Goal: Transaction & Acquisition: Purchase product/service

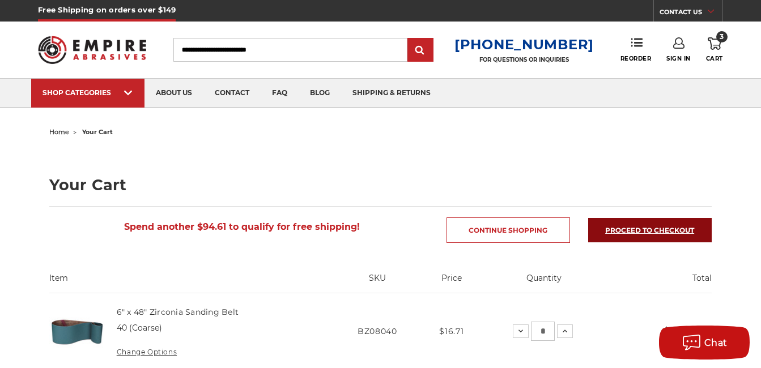
click at [654, 232] on link "Proceed to checkout" at bounding box center [650, 230] width 124 height 24
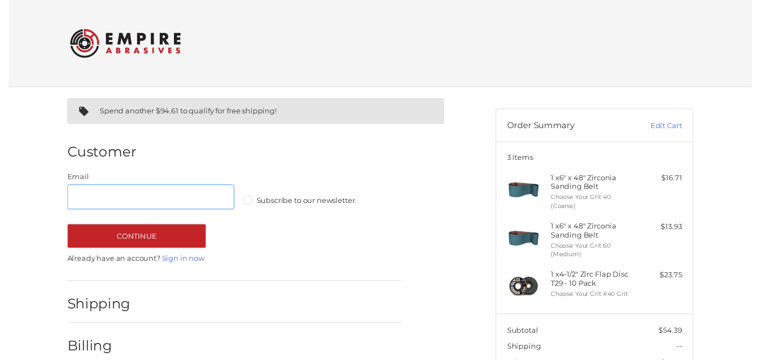
scroll to position [36, 0]
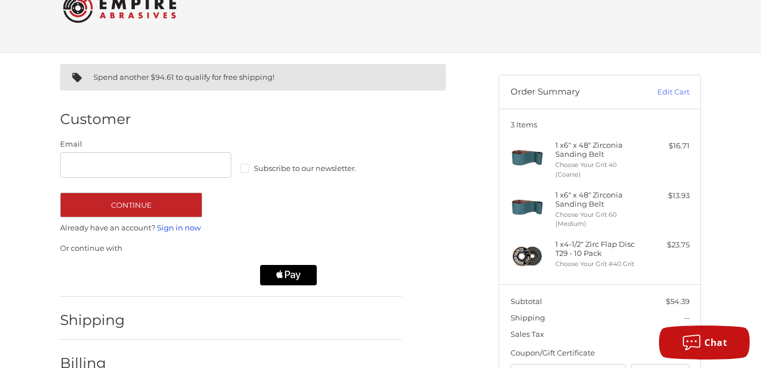
click at [182, 228] on link "Sign in now" at bounding box center [179, 227] width 44 height 9
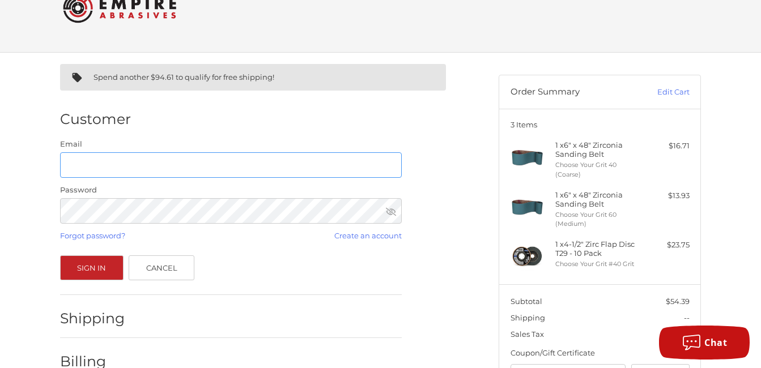
click at [97, 172] on input "Email" at bounding box center [231, 165] width 342 height 26
type input "**********"
click at [60, 256] on button "Sign In" at bounding box center [91, 268] width 63 height 25
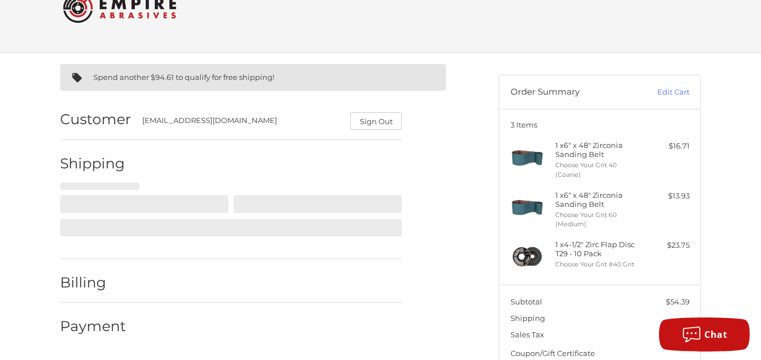
select select "**"
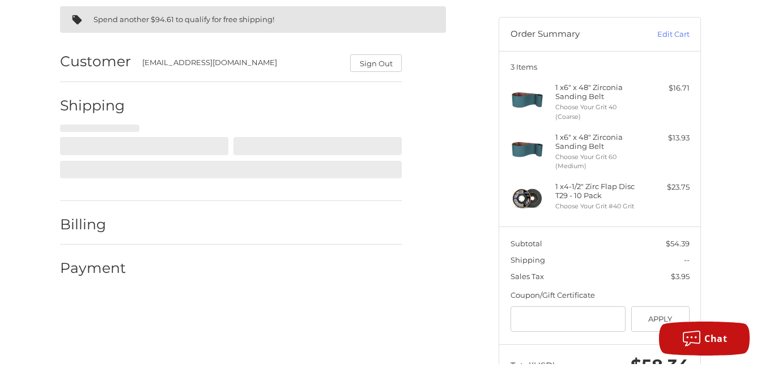
scroll to position [103, 0]
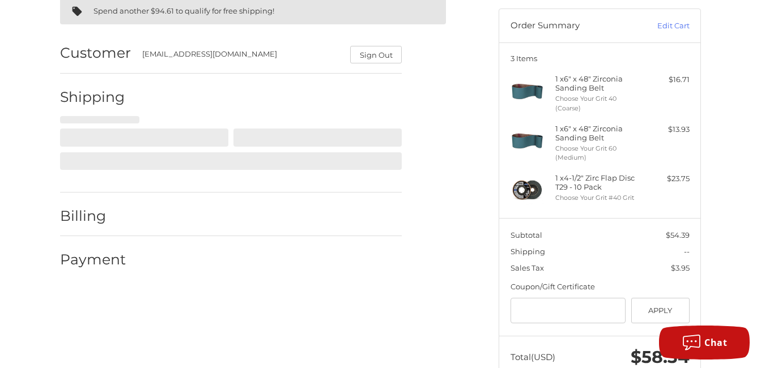
select select "**"
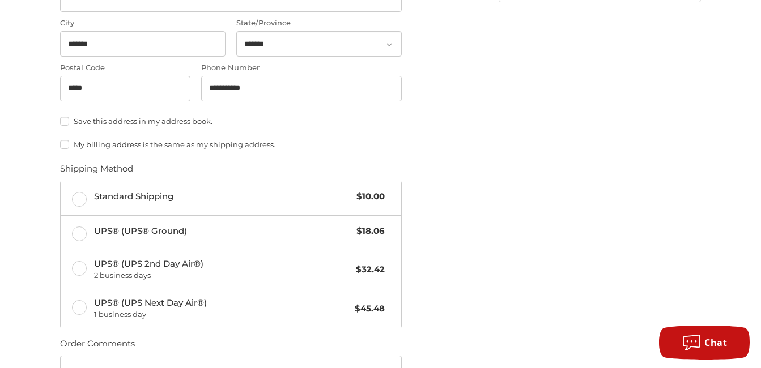
scroll to position [499, 0]
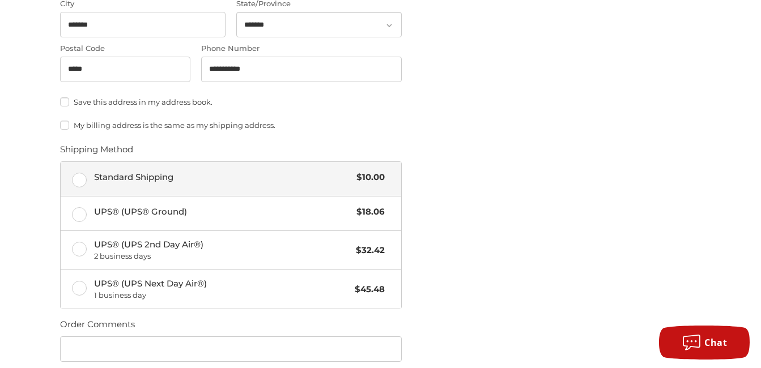
click at [80, 176] on label "Standard Shipping $10.00" at bounding box center [231, 179] width 341 height 34
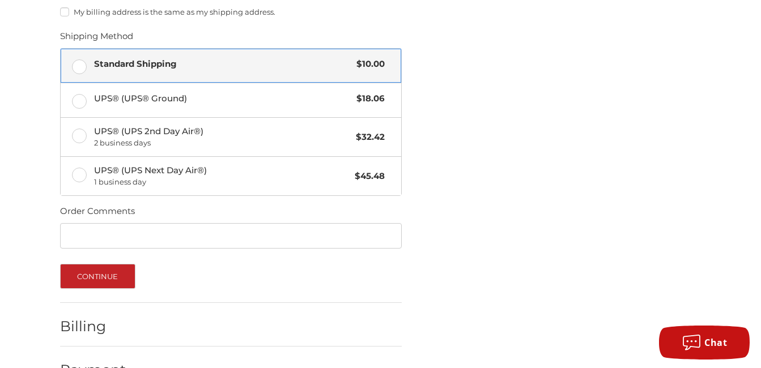
scroll to position [645, 0]
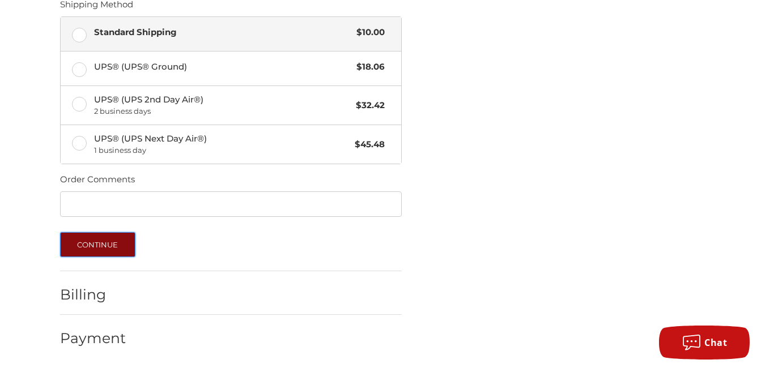
click at [116, 245] on button "Continue" at bounding box center [97, 244] width 75 height 25
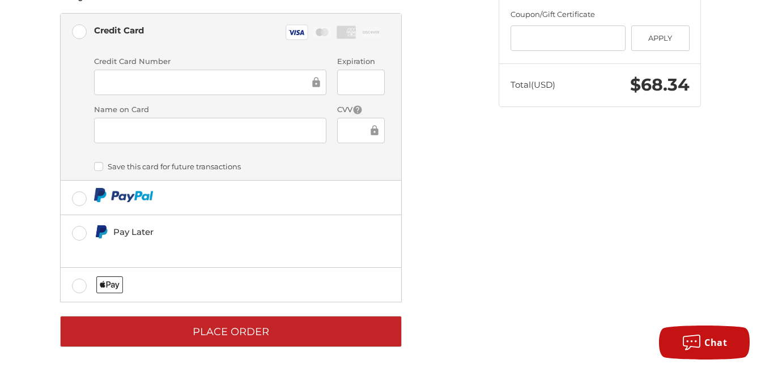
scroll to position [379, 0]
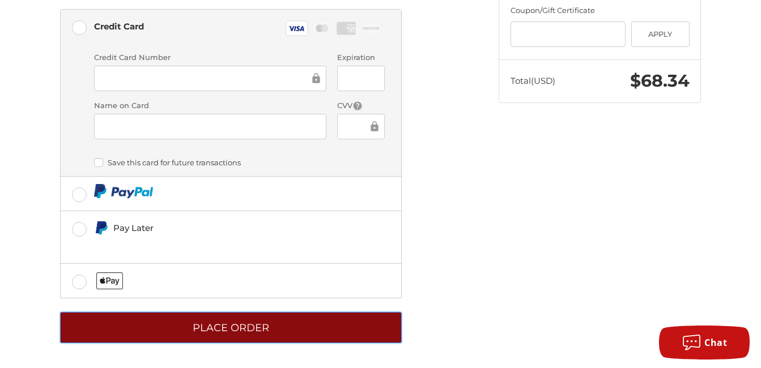
click at [201, 319] on button "Place Order" at bounding box center [231, 327] width 342 height 31
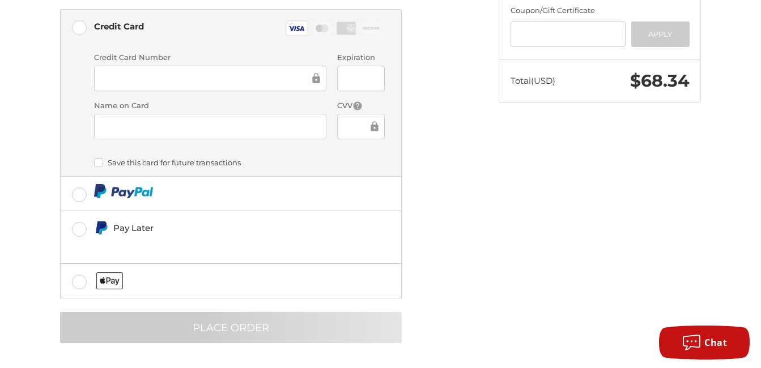
scroll to position [36, 0]
